Goal: Information Seeking & Learning: Check status

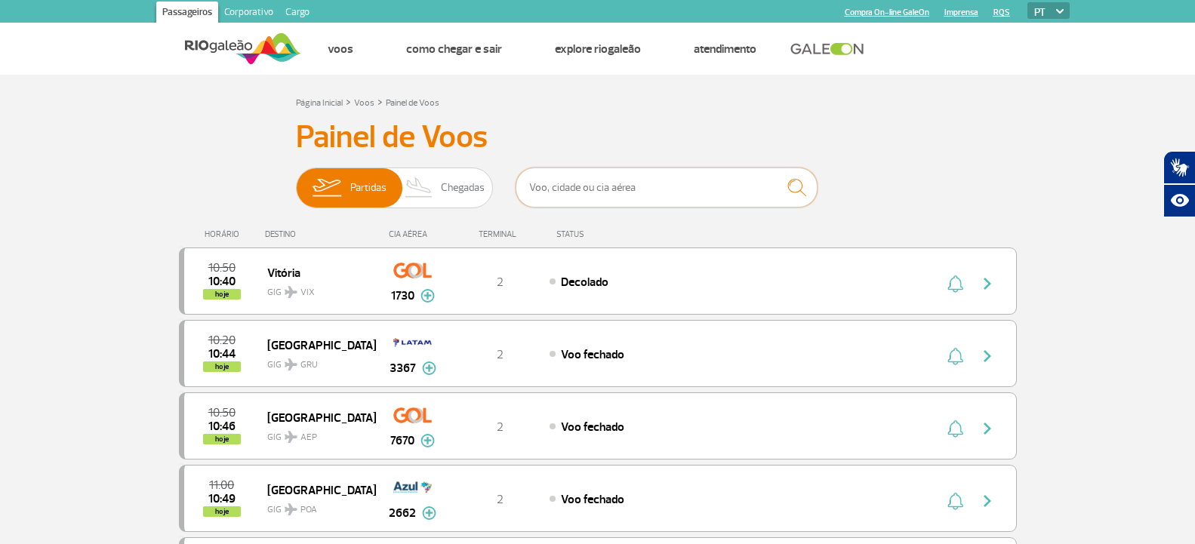
click at [711, 186] on input "text" at bounding box center [667, 188] width 302 height 40
type input "delta"
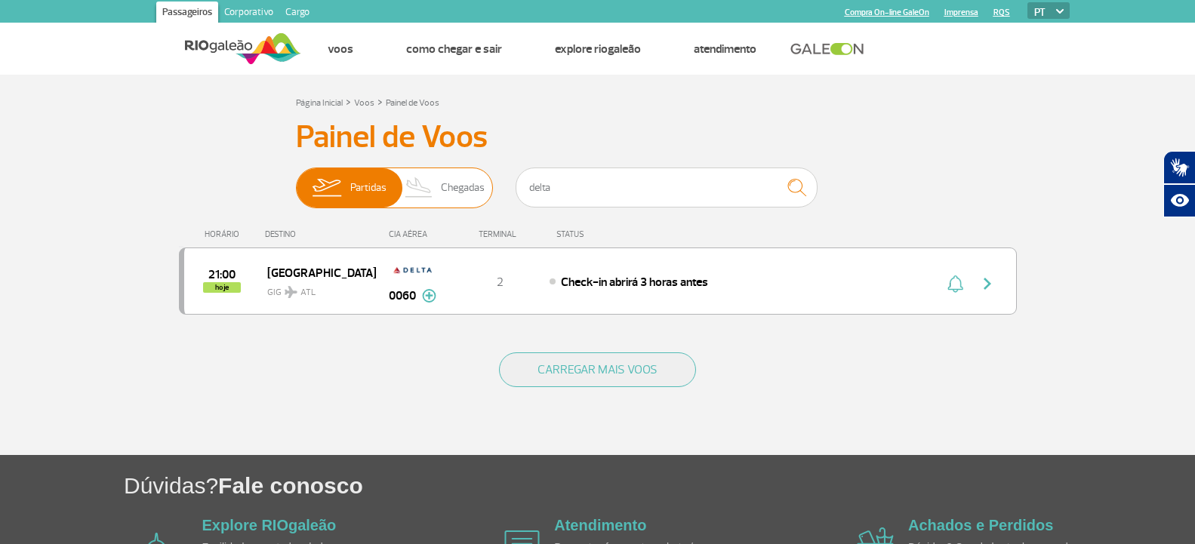
click at [458, 181] on span "Chegadas" at bounding box center [463, 187] width 44 height 39
click at [296, 180] on input "Partidas Chegadas" at bounding box center [296, 180] width 0 height 0
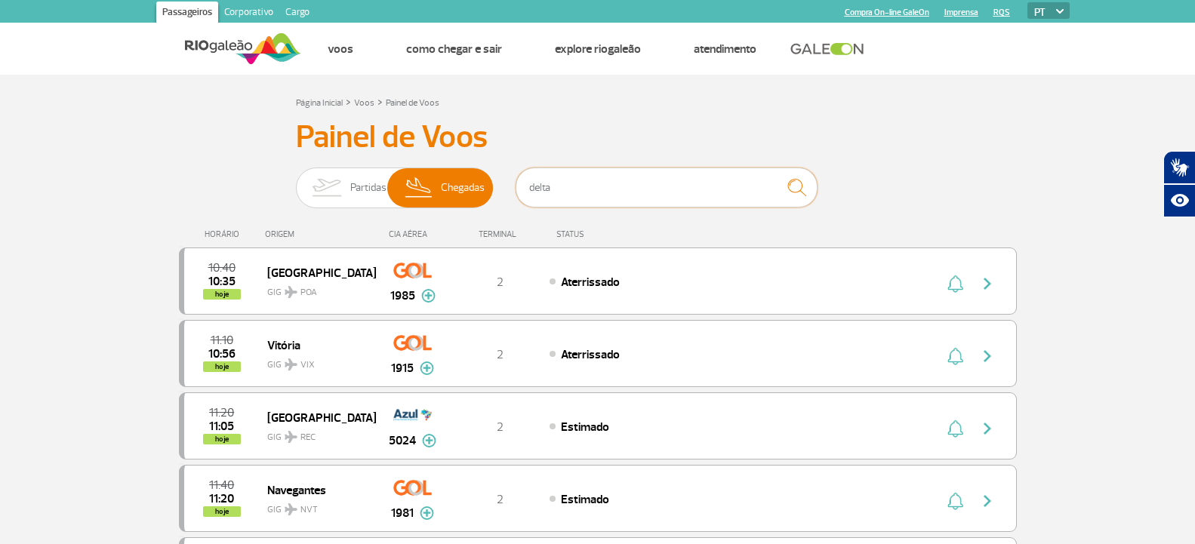
click at [629, 180] on input "delta" at bounding box center [667, 188] width 302 height 40
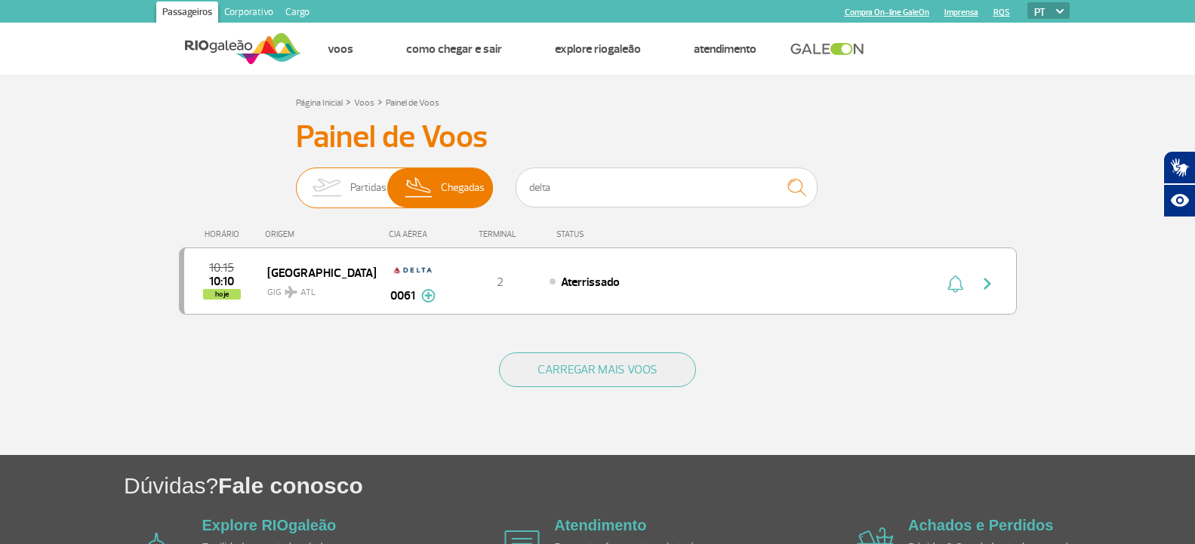
click at [345, 197] on img at bounding box center [327, 187] width 48 height 39
click at [296, 180] on input "Partidas Chegadas" at bounding box center [296, 180] width 0 height 0
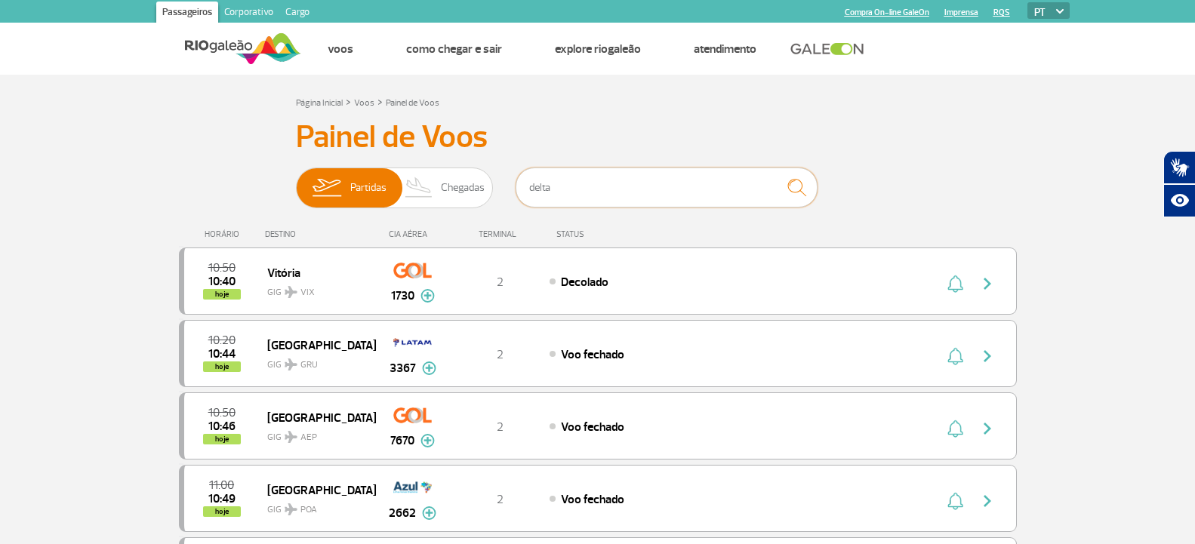
click at [686, 186] on input "delta" at bounding box center [667, 188] width 302 height 40
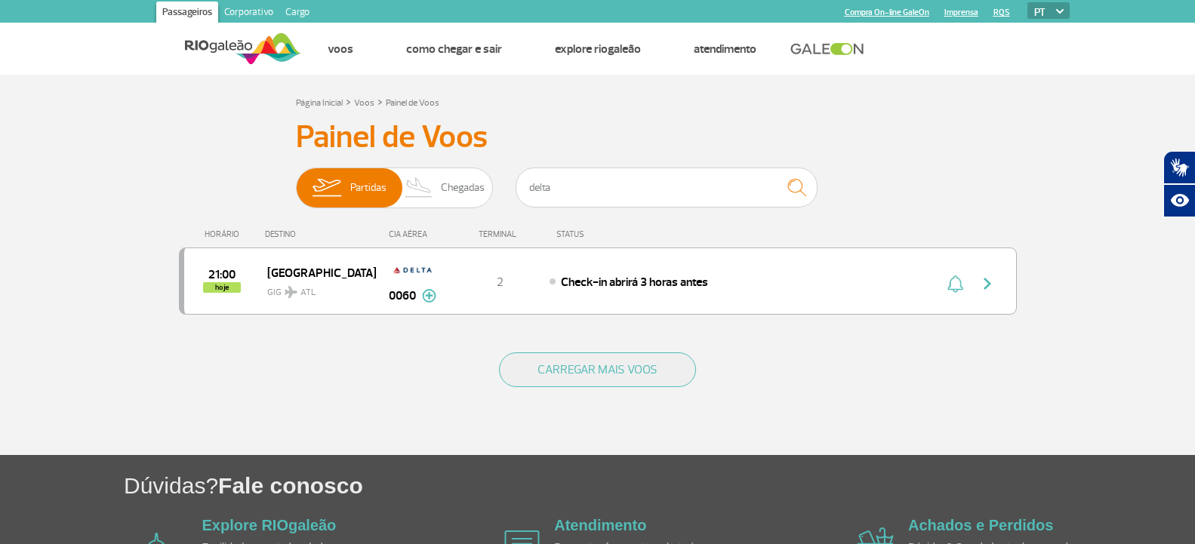
click at [103, 166] on section "Página Inicial > Voos > Painel de Voos Painel de Voos Partidas Chegadas delta 2…" at bounding box center [597, 265] width 1195 height 381
click at [633, 199] on input "delta" at bounding box center [667, 188] width 302 height 40
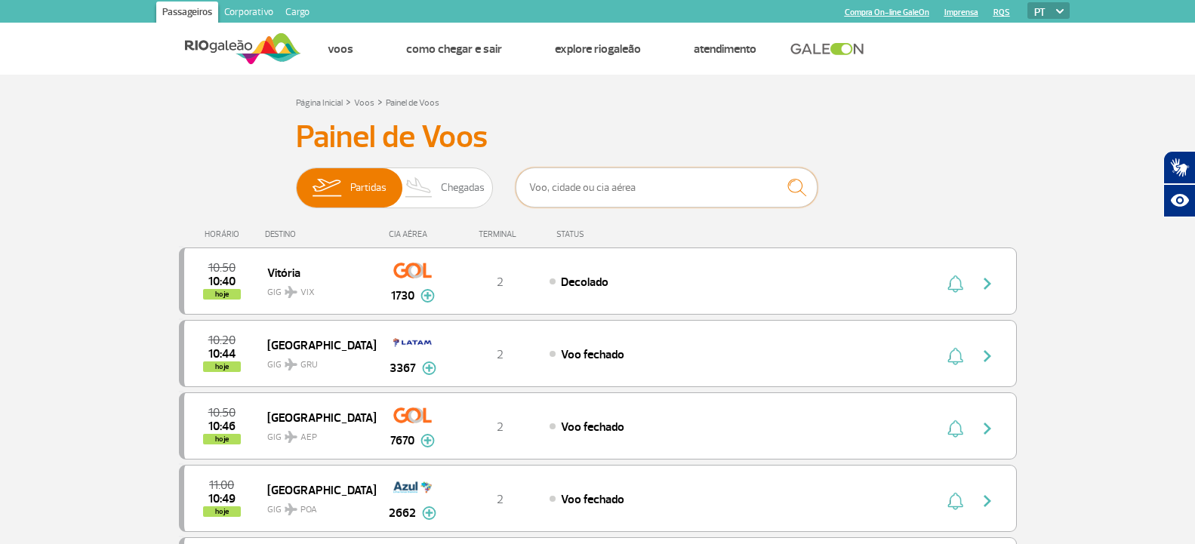
click at [679, 184] on input "text" at bounding box center [667, 188] width 302 height 40
type input "[GEOGRAPHIC_DATA]"
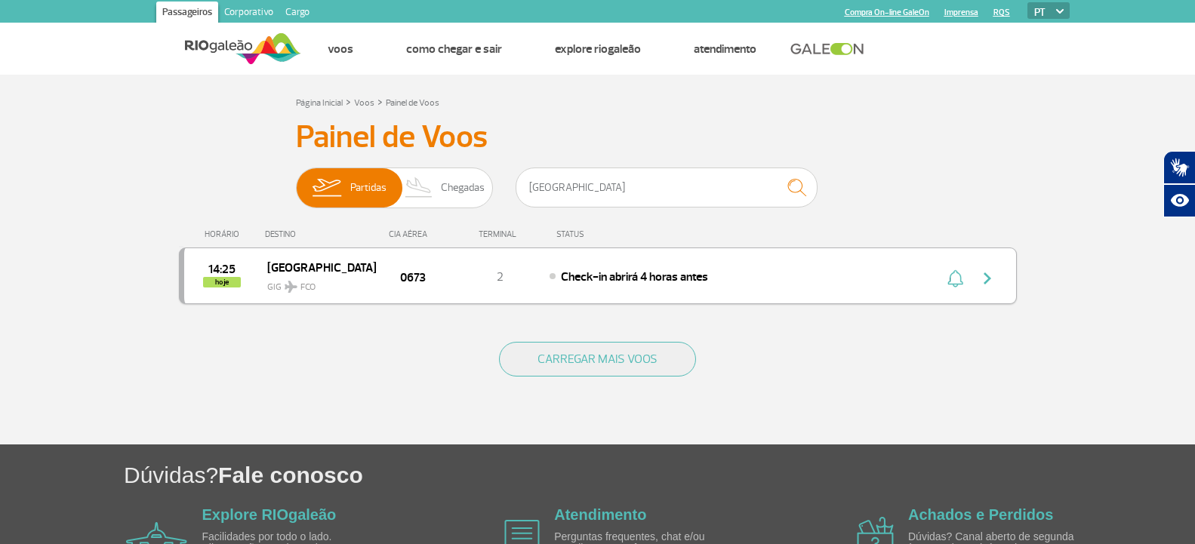
click at [643, 284] on span "Check-in abrirá 4 horas antes" at bounding box center [634, 277] width 147 height 15
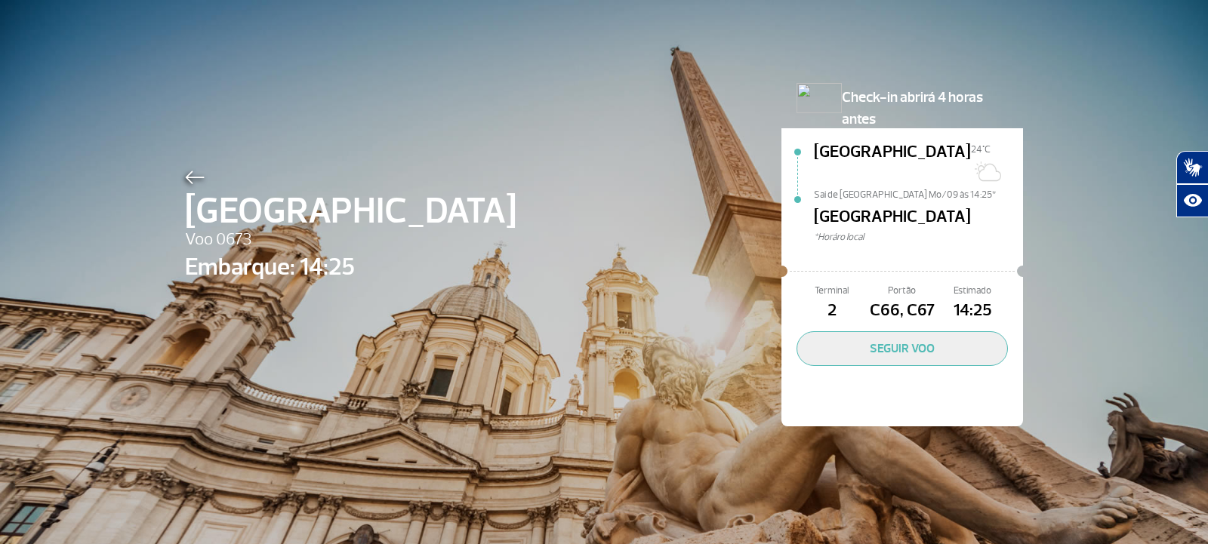
click at [185, 169] on div at bounding box center [350, 175] width 331 height 18
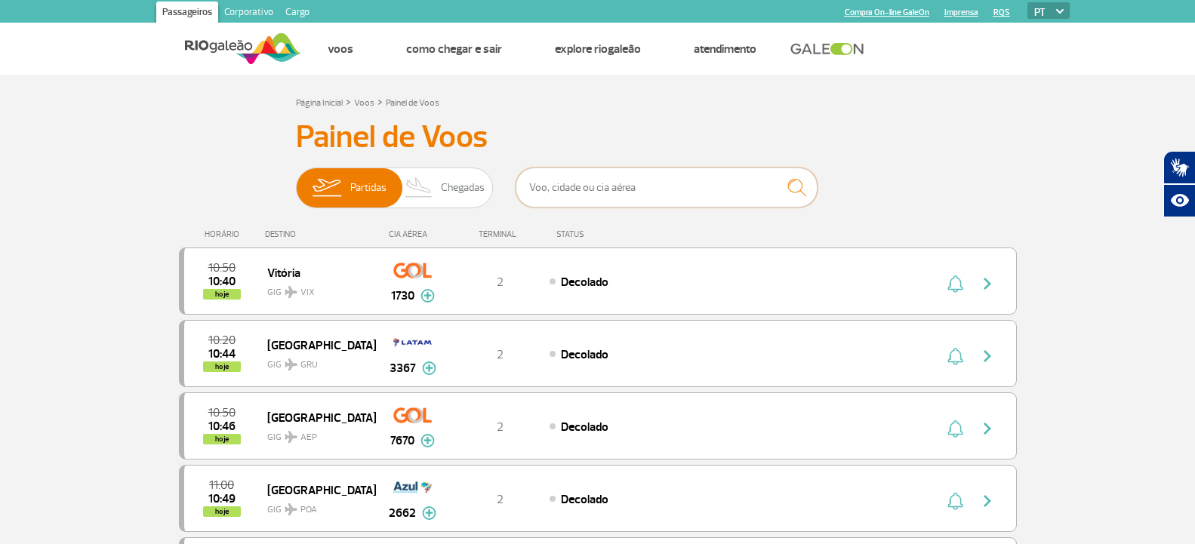
click at [753, 186] on input "text" at bounding box center [667, 188] width 302 height 40
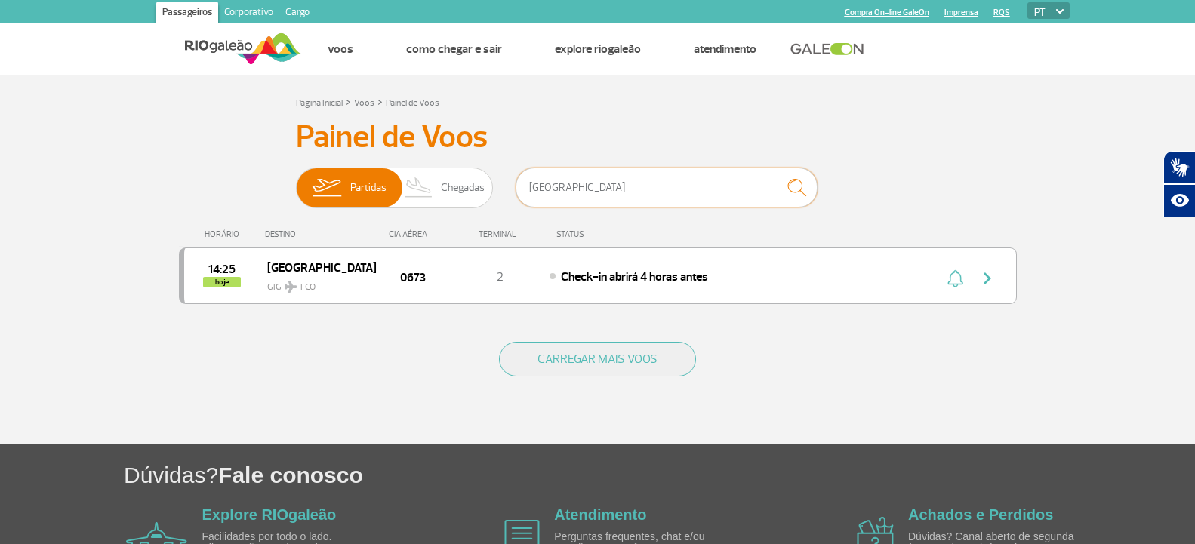
click at [675, 183] on input "[GEOGRAPHIC_DATA]" at bounding box center [667, 188] width 302 height 40
click at [675, 183] on input "romar" at bounding box center [667, 188] width 302 height 40
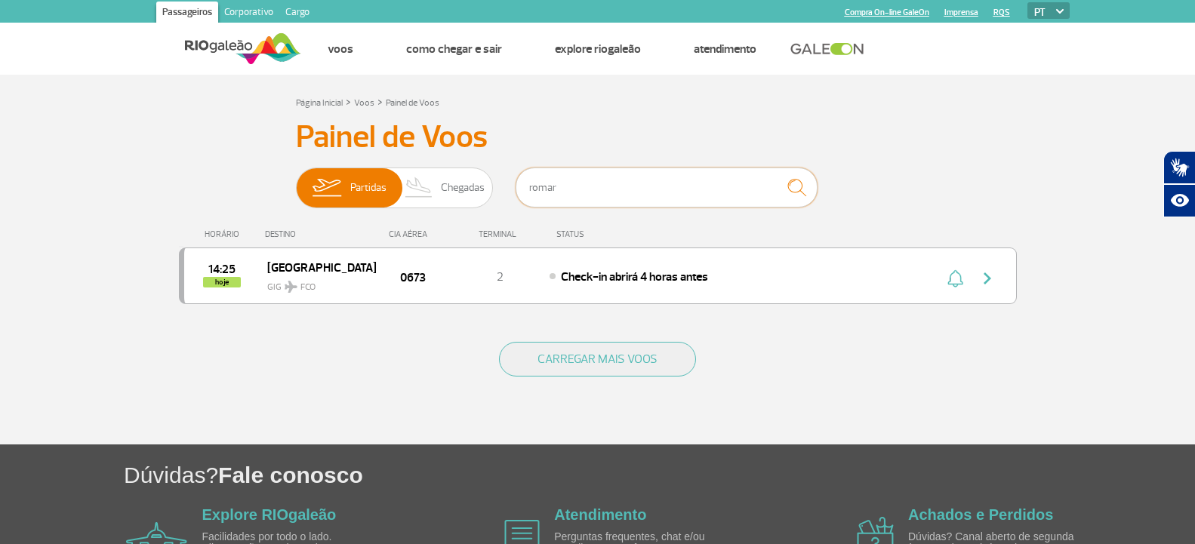
click at [675, 183] on input "romar" at bounding box center [667, 188] width 302 height 40
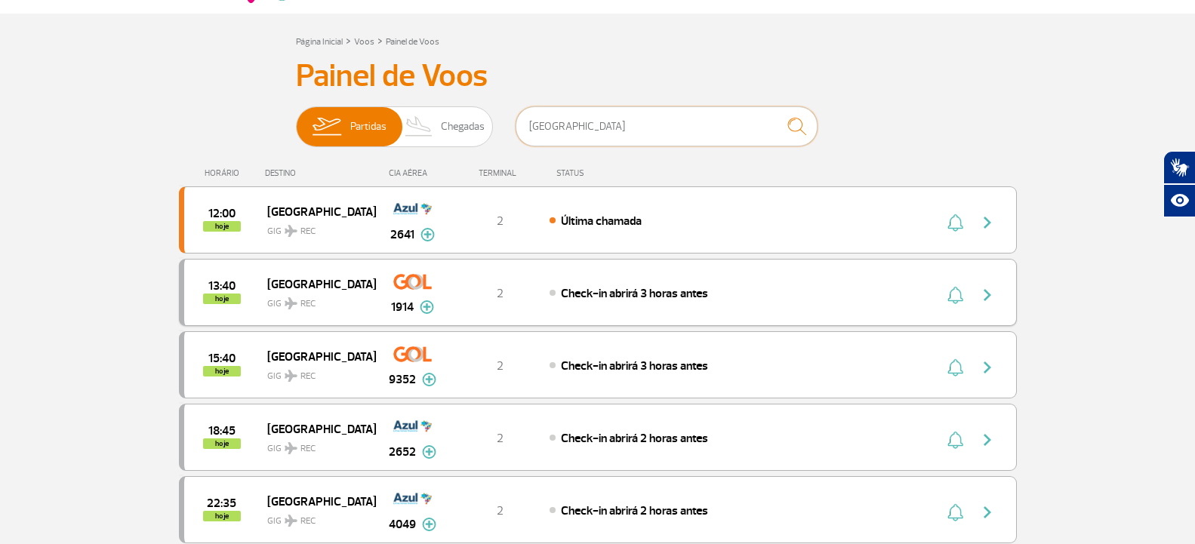
scroll to position [151, 0]
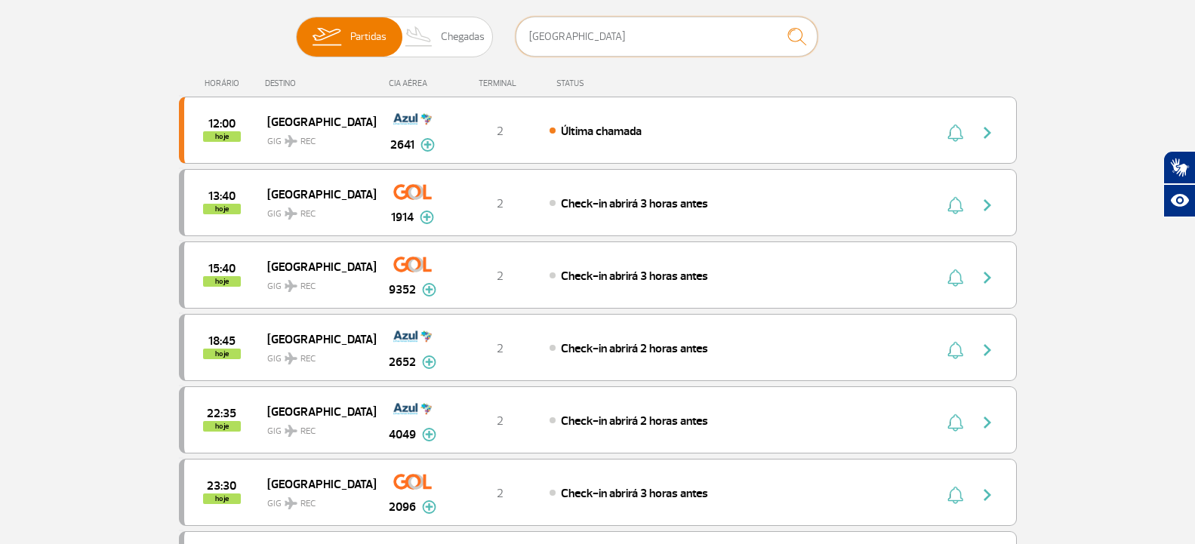
click at [587, 36] on input "[GEOGRAPHIC_DATA]" at bounding box center [667, 37] width 302 height 40
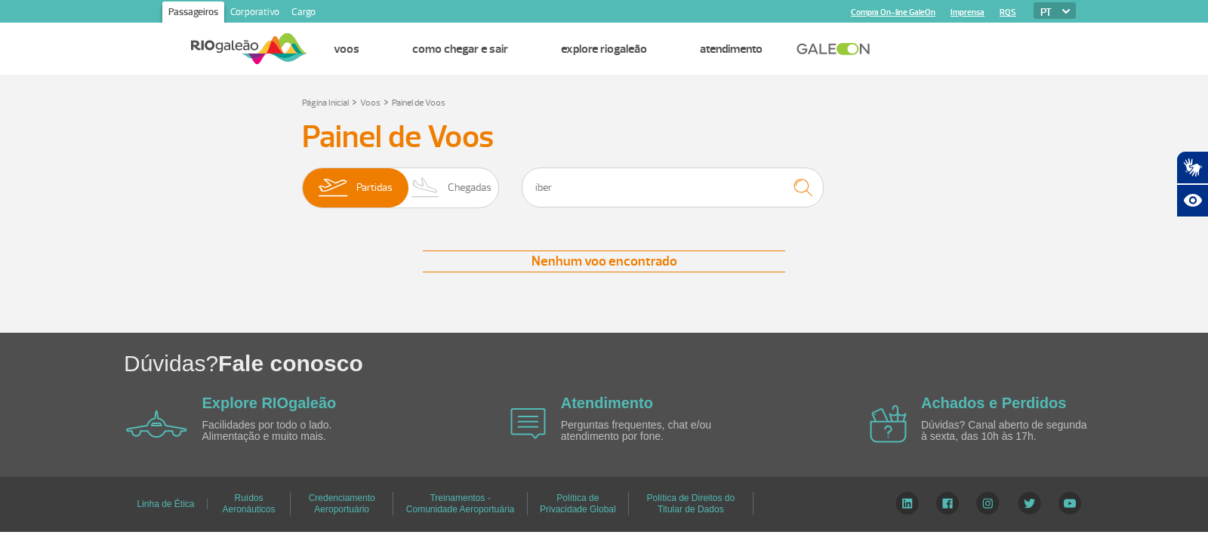
click at [617, 77] on section "Página Inicial > Voos > Painel de Voos Painel de Voos Partidas Chegadas iber Ne…" at bounding box center [604, 204] width 1208 height 258
click at [599, 189] on input "iber" at bounding box center [673, 188] width 302 height 40
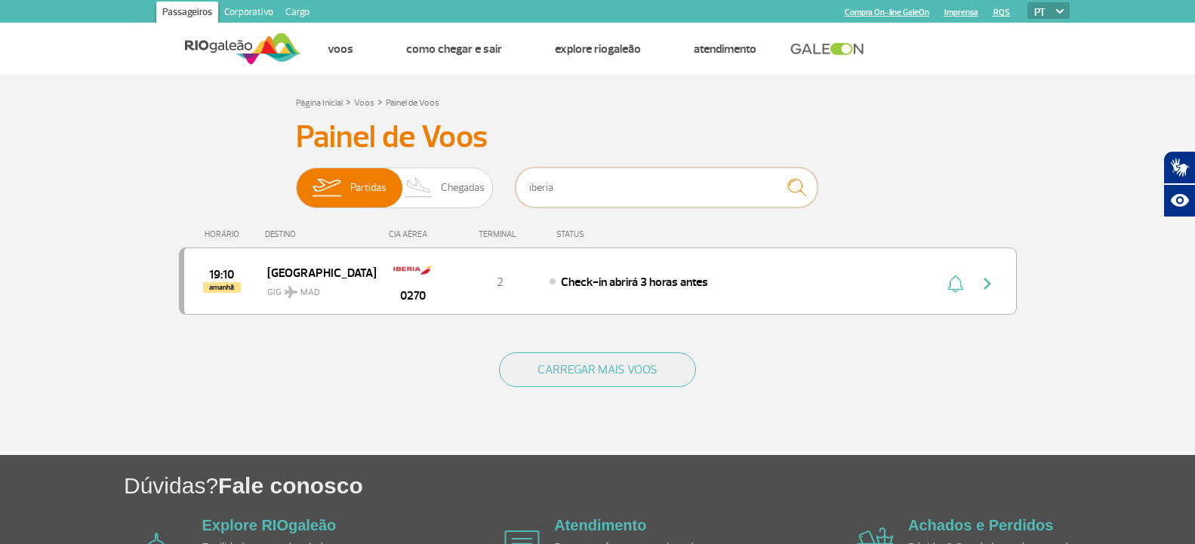
type input "iberia"
click at [670, 183] on input "iberia" at bounding box center [667, 188] width 302 height 40
